Goal: Task Accomplishment & Management: Complete application form

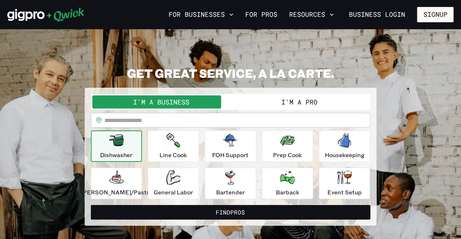
click at [239, 103] on button "I'm a Pro" at bounding box center [299, 101] width 138 height 13
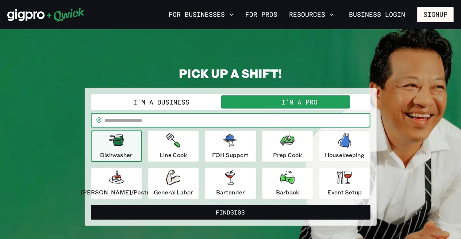
click at [201, 123] on input "text" at bounding box center [237, 120] width 265 height 15
type input "*****"
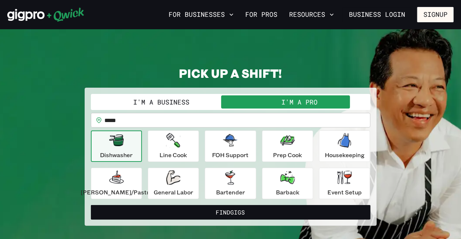
click at [239, 69] on h2 "PICK UP A SHIFT!" at bounding box center [231, 73] width 292 height 15
click at [183, 186] on div "General Labor" at bounding box center [173, 183] width 39 height 26
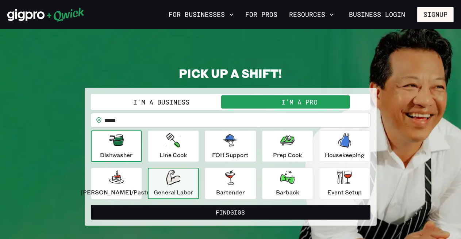
click at [128, 149] on div "Dishwasher" at bounding box center [116, 146] width 32 height 26
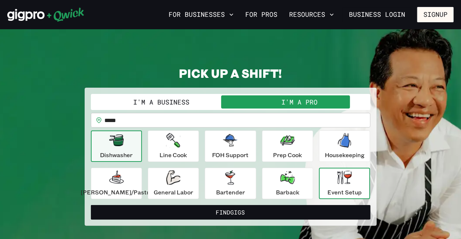
click at [239, 190] on p "Event Setup" at bounding box center [344, 191] width 34 height 9
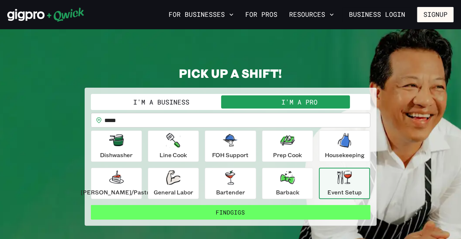
click at [239, 214] on button "Find Gigs" at bounding box center [230, 212] width 279 height 15
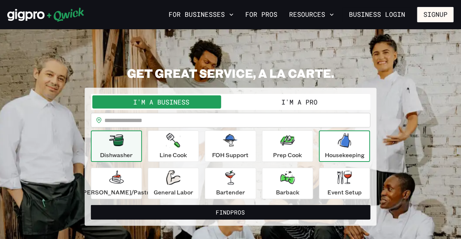
click at [239, 141] on icon "button" at bounding box center [344, 140] width 13 height 15
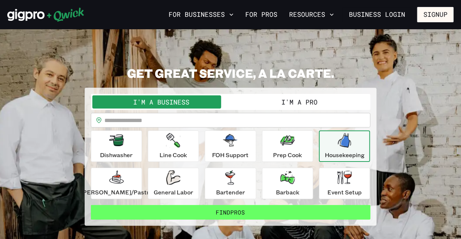
click at [220, 208] on button "Find Pros" at bounding box center [230, 212] width 279 height 15
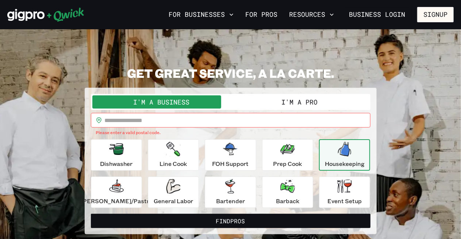
click at [169, 115] on input "text" at bounding box center [237, 120] width 265 height 15
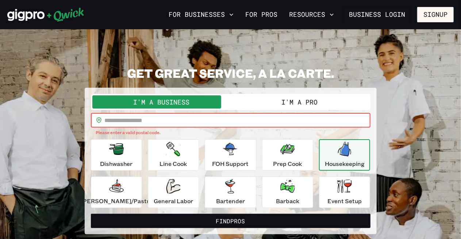
type input "*****"
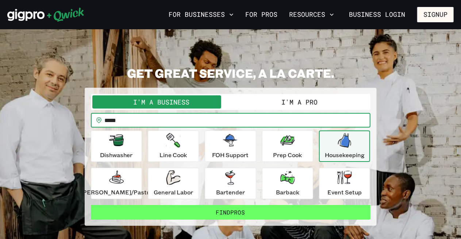
click at [176, 212] on button "Find Pros" at bounding box center [230, 212] width 279 height 15
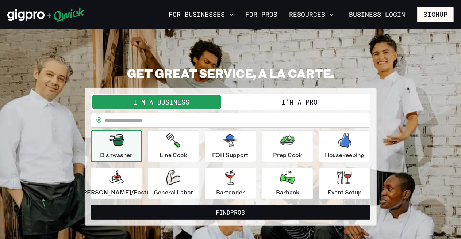
click at [239, 105] on button "I'm a Pro" at bounding box center [299, 101] width 138 height 13
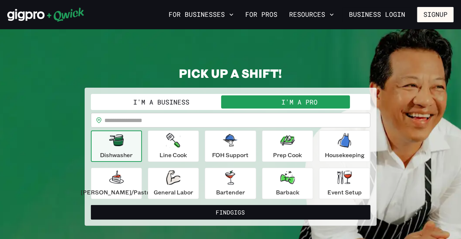
click at [163, 120] on input "text" at bounding box center [237, 120] width 265 height 15
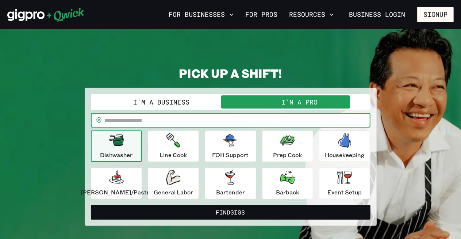
type input "*****"
click at [239, 150] on p "Housekeeping" at bounding box center [345, 154] width 40 height 9
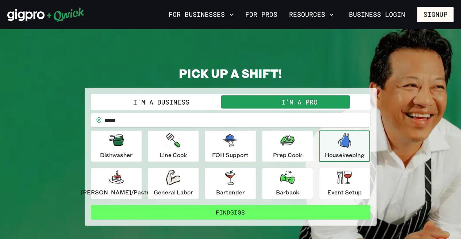
click at [239, 212] on button "Find Gigs" at bounding box center [230, 212] width 279 height 15
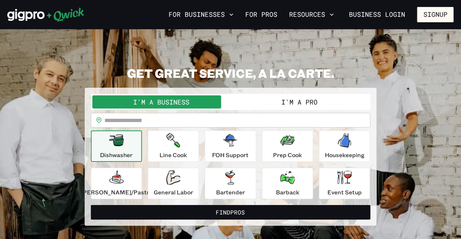
click at [132, 144] on div "Dishwasher" at bounding box center [116, 146] width 32 height 26
click at [224, 121] on input "text" at bounding box center [237, 120] width 265 height 15
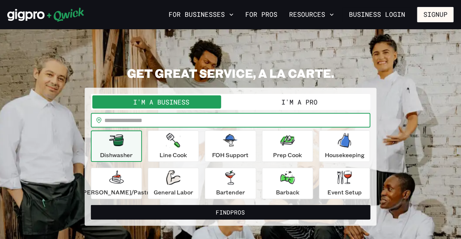
type input "*****"
click at [239, 102] on button "I'm a Pro" at bounding box center [299, 101] width 138 height 13
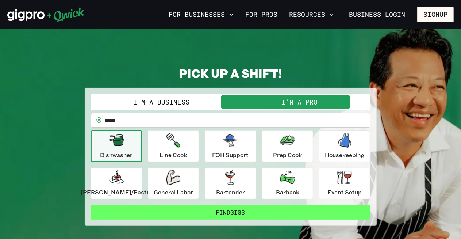
click at [222, 213] on button "Find Gigs" at bounding box center [230, 212] width 279 height 15
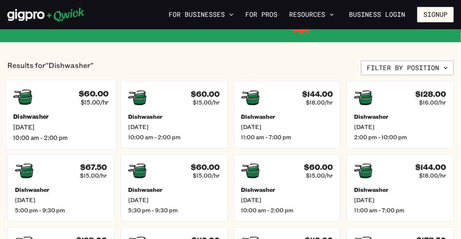
scroll to position [146, 0]
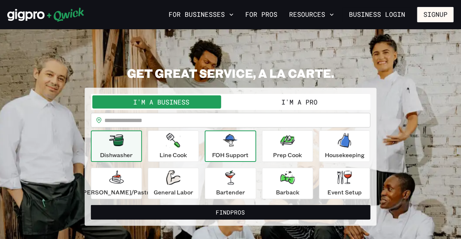
click at [239, 148] on div "FOH Support" at bounding box center [230, 146] width 36 height 26
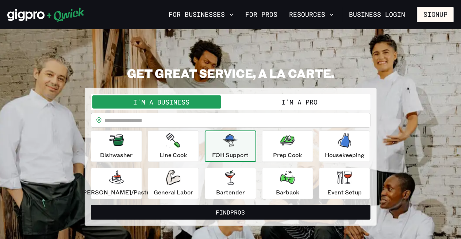
click at [239, 101] on button "I'm a Pro" at bounding box center [299, 101] width 138 height 13
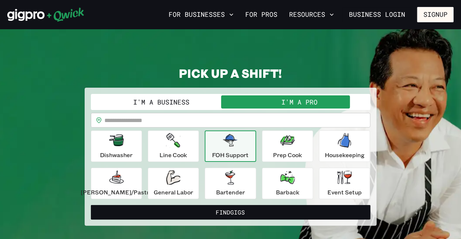
click at [239, 117] on input "text" at bounding box center [237, 120] width 265 height 15
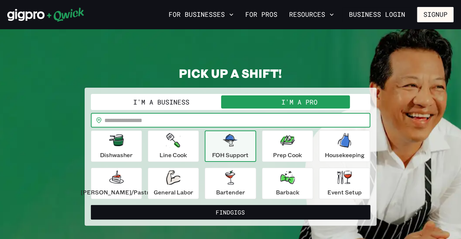
type input "*****"
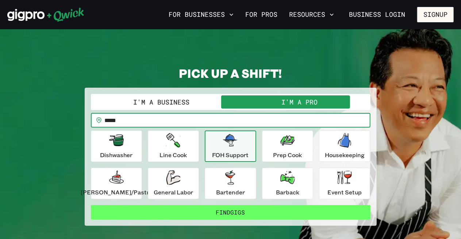
click at [192, 212] on button "Find Gigs" at bounding box center [230, 212] width 279 height 15
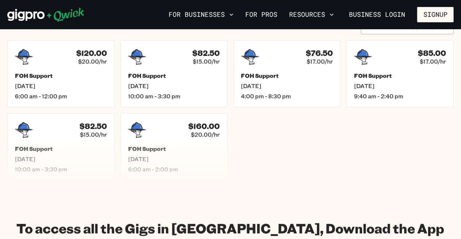
scroll to position [182, 0]
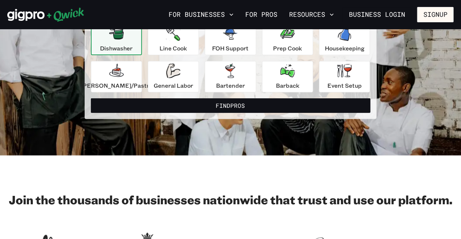
scroll to position [109, 0]
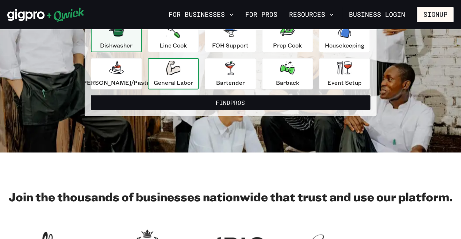
click at [199, 80] on button "General Labor" at bounding box center [173, 73] width 51 height 31
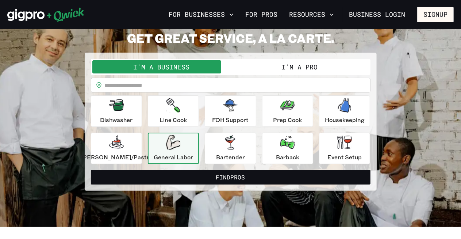
scroll to position [0, 0]
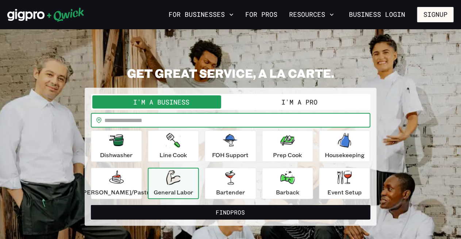
click at [184, 118] on input "text" at bounding box center [237, 120] width 265 height 15
type input "*****"
click at [239, 105] on button "I'm a Pro" at bounding box center [299, 101] width 138 height 13
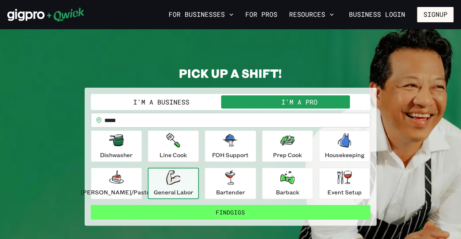
click at [187, 210] on button "Find Gigs" at bounding box center [230, 212] width 279 height 15
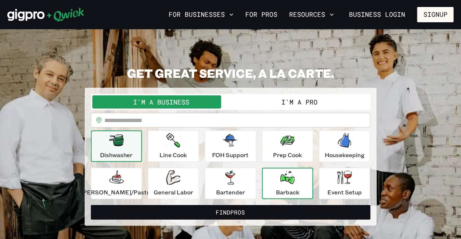
click at [239, 175] on button "Barback" at bounding box center [287, 182] width 51 height 31
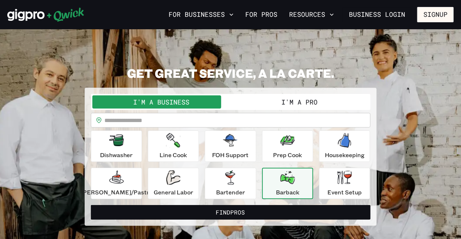
click at [239, 0] on div "For Businesses For Pros Resources Business Login Signup" at bounding box center [230, 14] width 461 height 29
